Goal: Check status

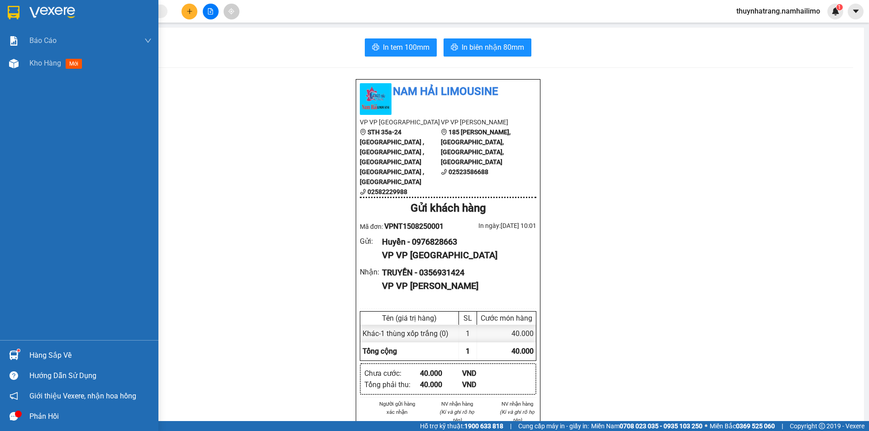
click at [40, 12] on img at bounding box center [52, 13] width 46 height 14
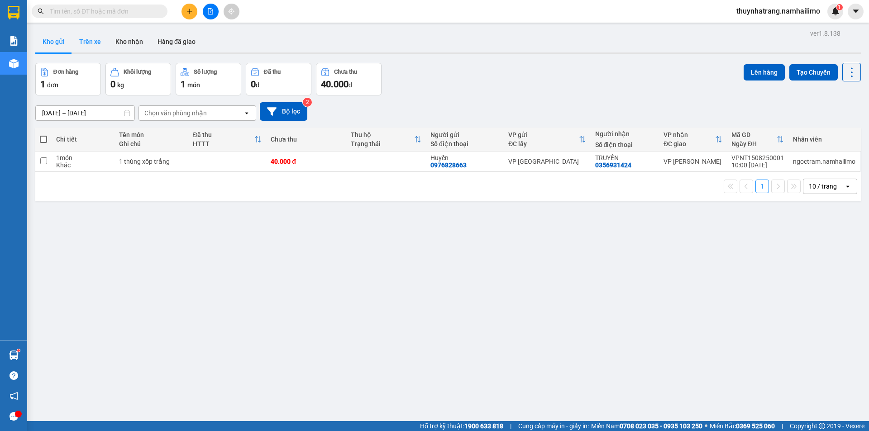
drag, startPoint x: 90, startPoint y: 45, endPoint x: 92, endPoint y: 49, distance: 5.3
click at [90, 46] on button "Trên xe" at bounding box center [90, 42] width 36 height 22
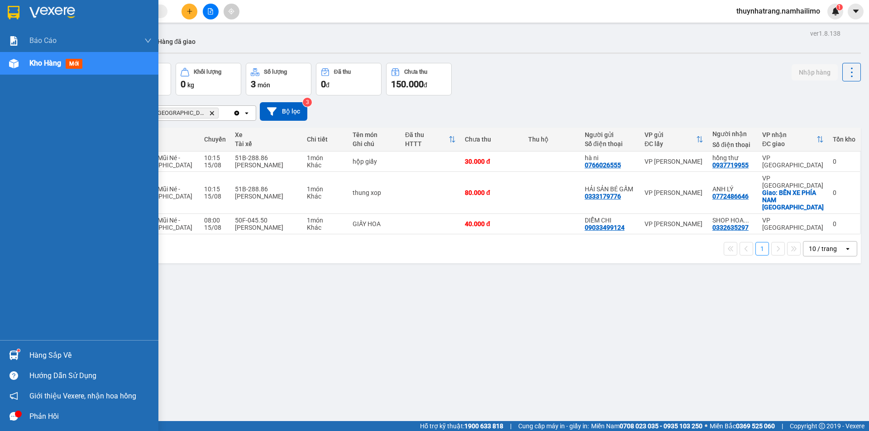
click at [29, 357] on div "Hàng sắp về" at bounding box center [79, 355] width 158 height 20
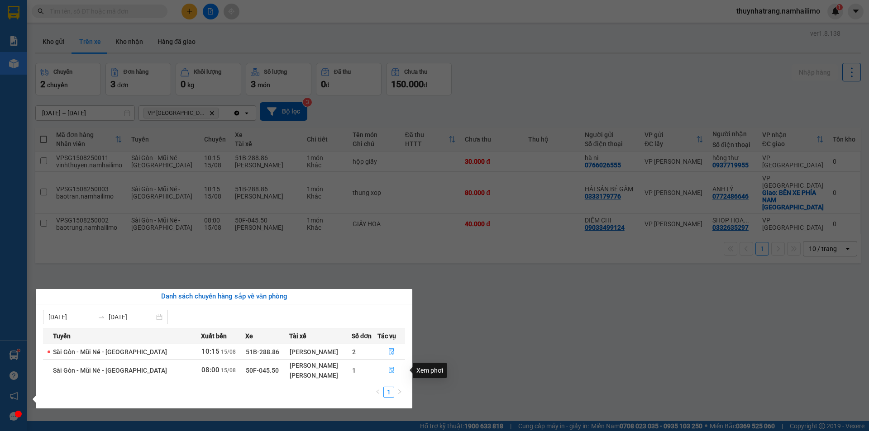
click at [391, 371] on icon "file-done" at bounding box center [391, 370] width 5 height 6
